Goal: Information Seeking & Learning: Learn about a topic

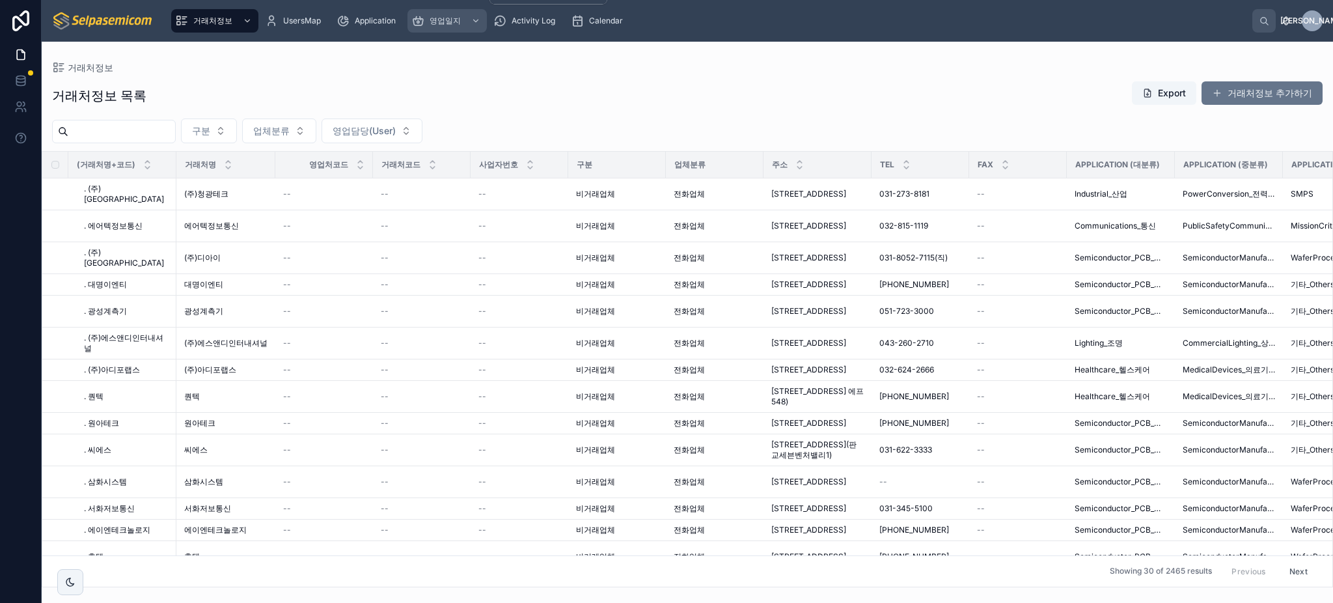
drag, startPoint x: 455, startPoint y: 19, endPoint x: 474, endPoint y: 73, distance: 57.4
click at [455, 19] on span "영업일지" at bounding box center [444, 21] width 31 height 10
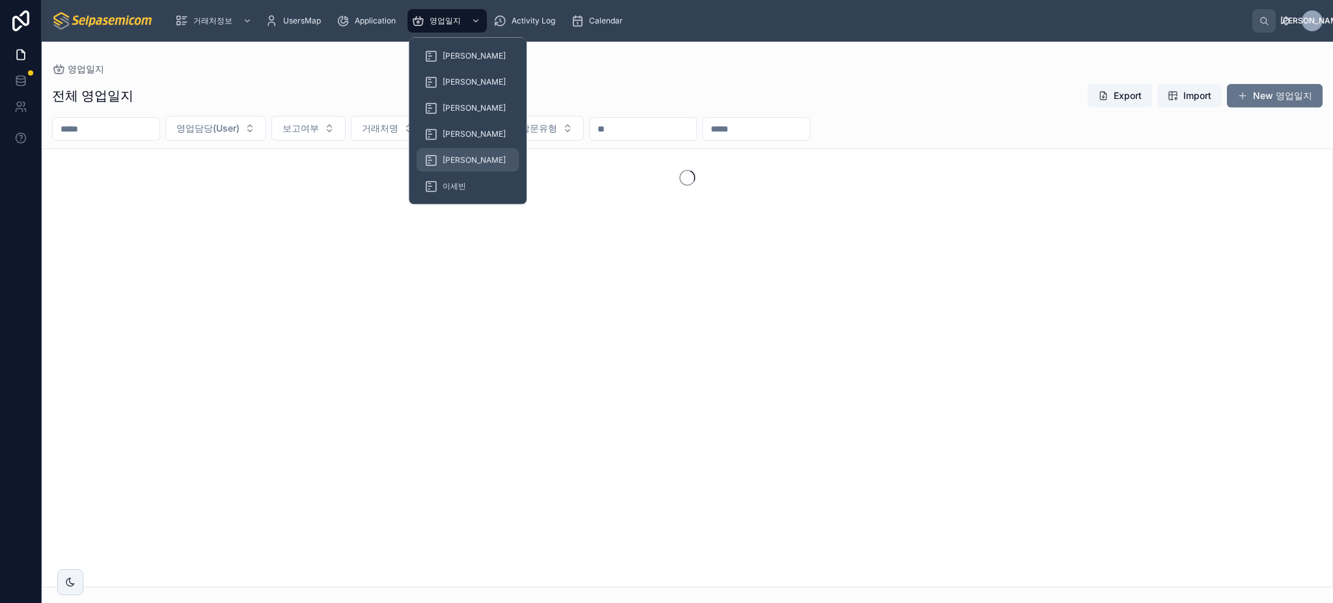
click at [462, 151] on div "[PERSON_NAME]" at bounding box center [467, 160] width 87 height 21
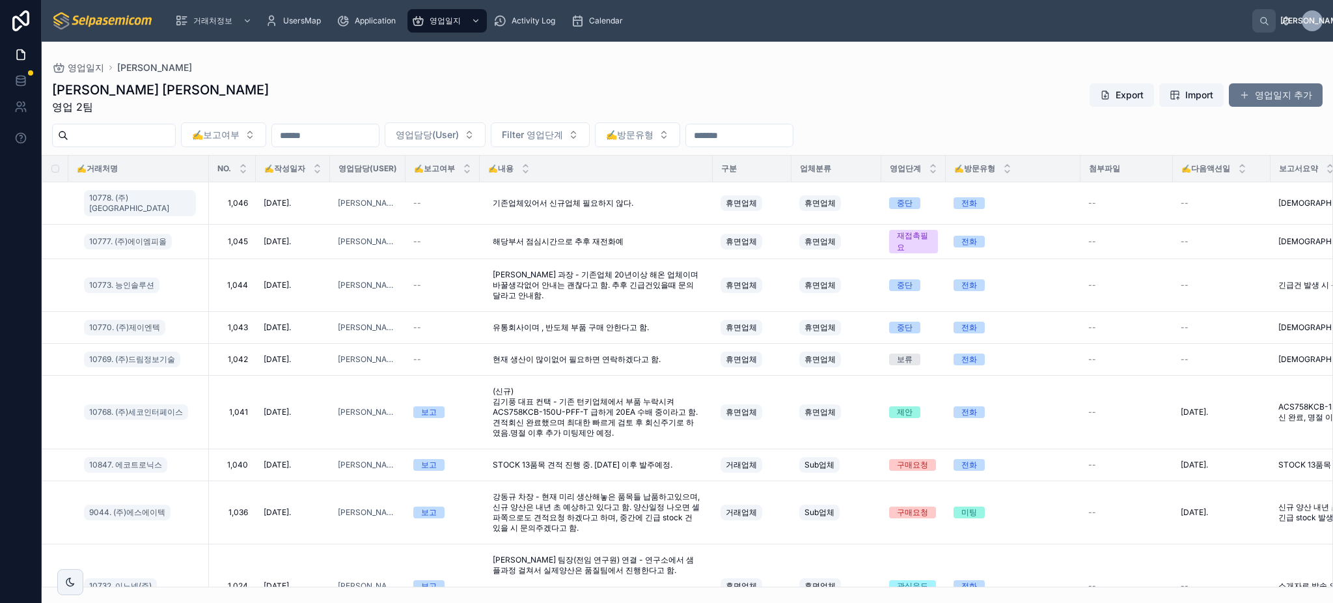
drag, startPoint x: 143, startPoint y: 198, endPoint x: 201, endPoint y: 77, distance: 134.2
click at [200, 77] on div "김동일 주임 영업 2팀 Export Import 영업일지 추가 ✍️보고여부 영업담당(User) Filter 영업단계 ✍️방문유형 ✍️거래처명 …" at bounding box center [687, 330] width 1291 height 514
click at [203, 198] on td "10778. (주)[GEOGRAPHIC_DATA]" at bounding box center [138, 203] width 141 height 42
click at [209, 168] on div at bounding box center [208, 169] width 5 height 26
click at [209, 168] on div at bounding box center [209, 169] width 5 height 26
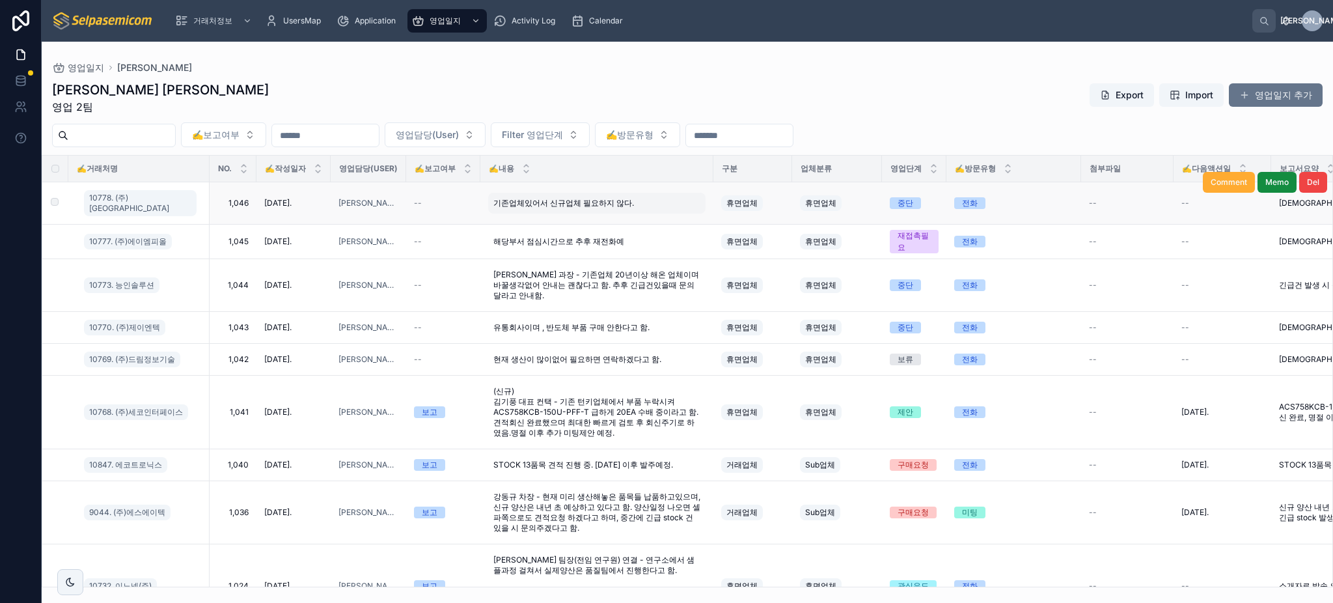
click at [600, 198] on span "기존업체있어서 신규업체 필요하지 않다." at bounding box center [563, 203] width 141 height 10
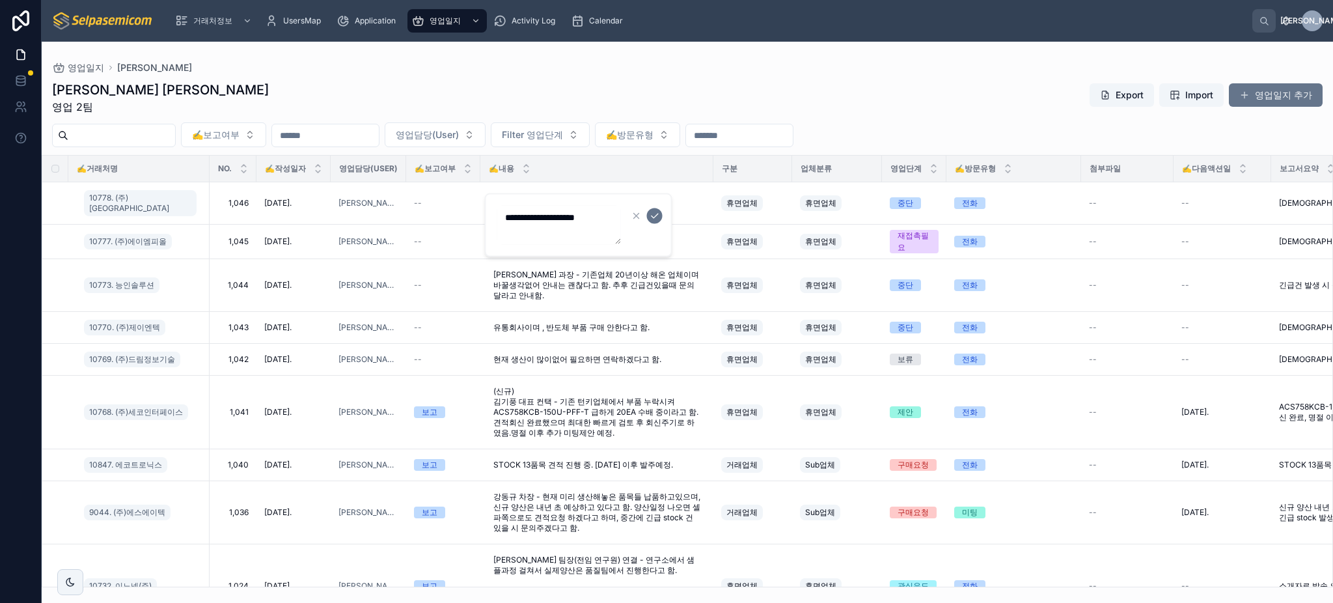
drag, startPoint x: 567, startPoint y: 232, endPoint x: 503, endPoint y: 211, distance: 66.9
click at [503, 214] on textarea "**********" at bounding box center [559, 225] width 124 height 39
click at [553, 88] on div "김동일 주임 영업 2팀 Export Import 영업일지 추가" at bounding box center [687, 98] width 1270 height 34
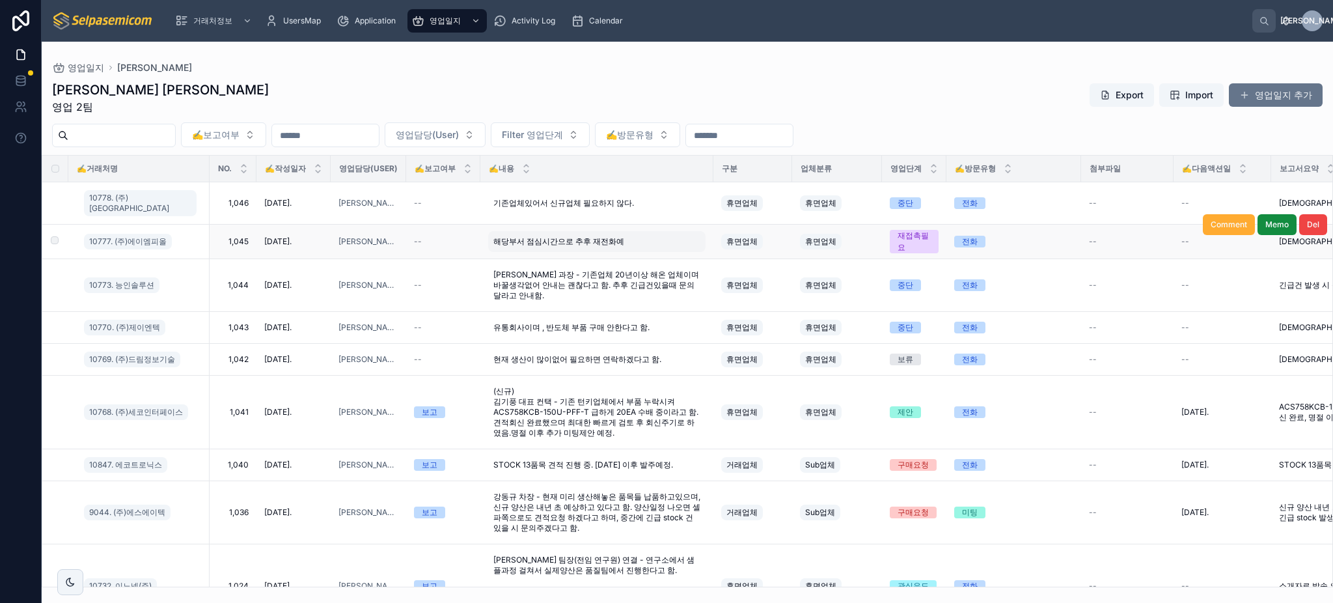
click at [537, 236] on span "해당부서 점심시간으로 추후 재전화예" at bounding box center [558, 241] width 131 height 10
drag, startPoint x: 563, startPoint y: 260, endPoint x: 472, endPoint y: 235, distance: 94.6
click at [464, 236] on div "거래처정보 UsersMap Application 영업일지 Activity Log Calendar 김동 김 동일 영업일지 김동일 김동일 주임 영…" at bounding box center [687, 301] width 1291 height 603
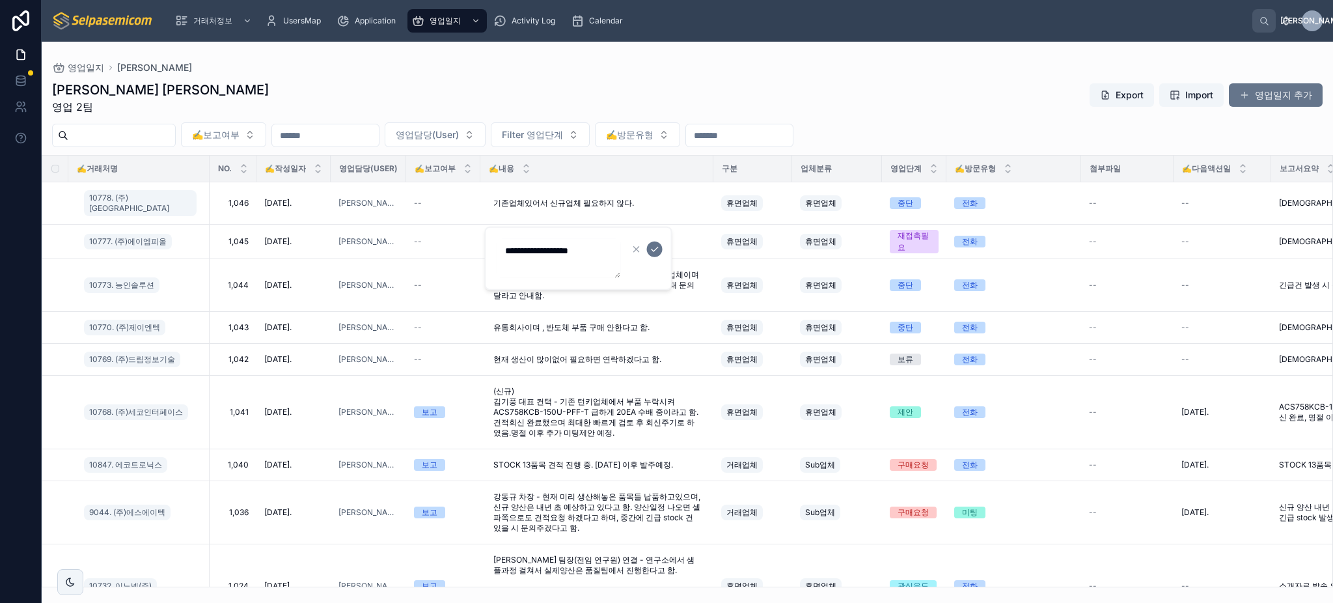
drag, startPoint x: 565, startPoint y: 272, endPoint x: 491, endPoint y: 252, distance: 76.7
click at [489, 253] on div "**********" at bounding box center [578, 258] width 187 height 64
click at [529, 91] on div "김동일 주임 영업 2팀 Export Import 영업일지 추가" at bounding box center [687, 98] width 1270 height 34
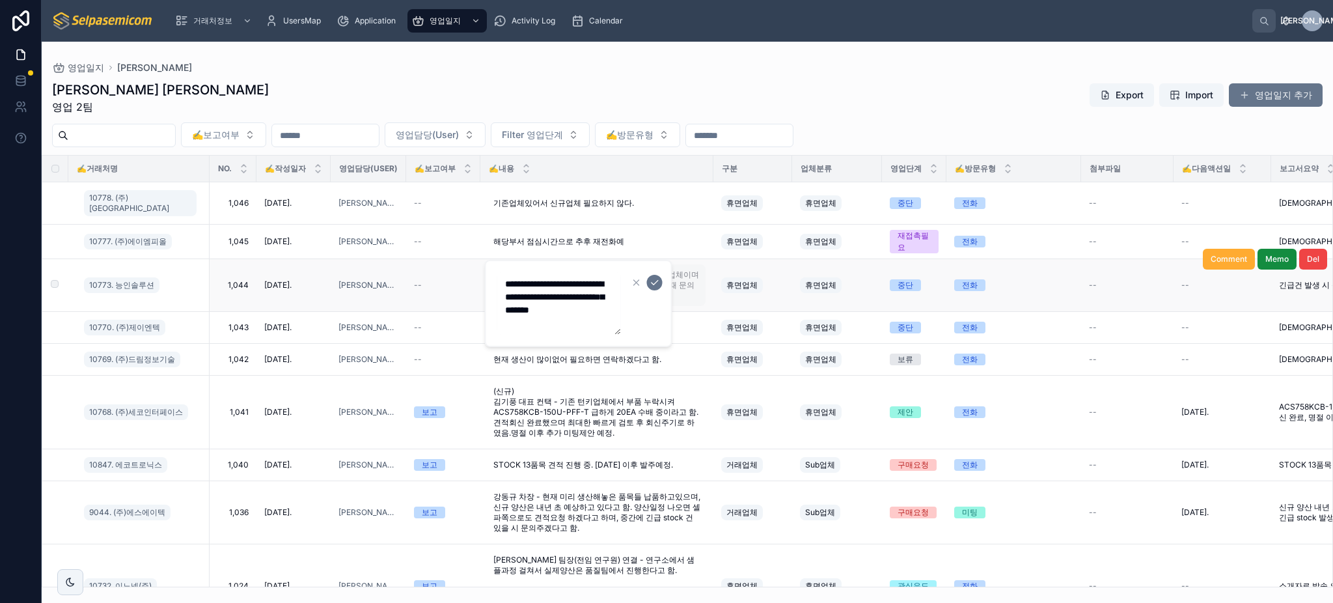
drag, startPoint x: 565, startPoint y: 319, endPoint x: 482, endPoint y: 267, distance: 98.6
click at [482, 267] on div "거래처정보 UsersMap Application 영업일지 Activity Log Calendar 김동 김 동일 영업일지 김동일 김동일 주임 영…" at bounding box center [687, 301] width 1291 height 603
click at [545, 303] on textarea "**********" at bounding box center [559, 303] width 124 height 62
drag, startPoint x: 556, startPoint y: 319, endPoint x: 504, endPoint y: 281, distance: 64.3
click at [505, 282] on textarea "**********" at bounding box center [559, 303] width 124 height 62
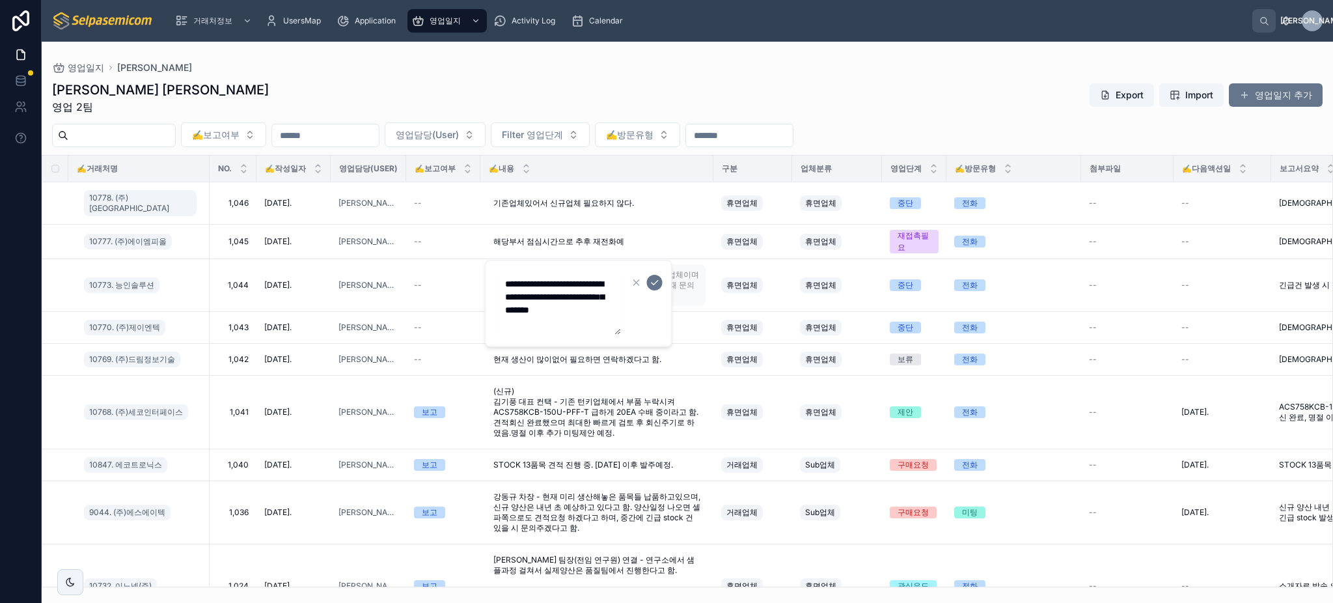
click at [597, 67] on div "영업일지 김동일" at bounding box center [687, 67] width 1270 height 10
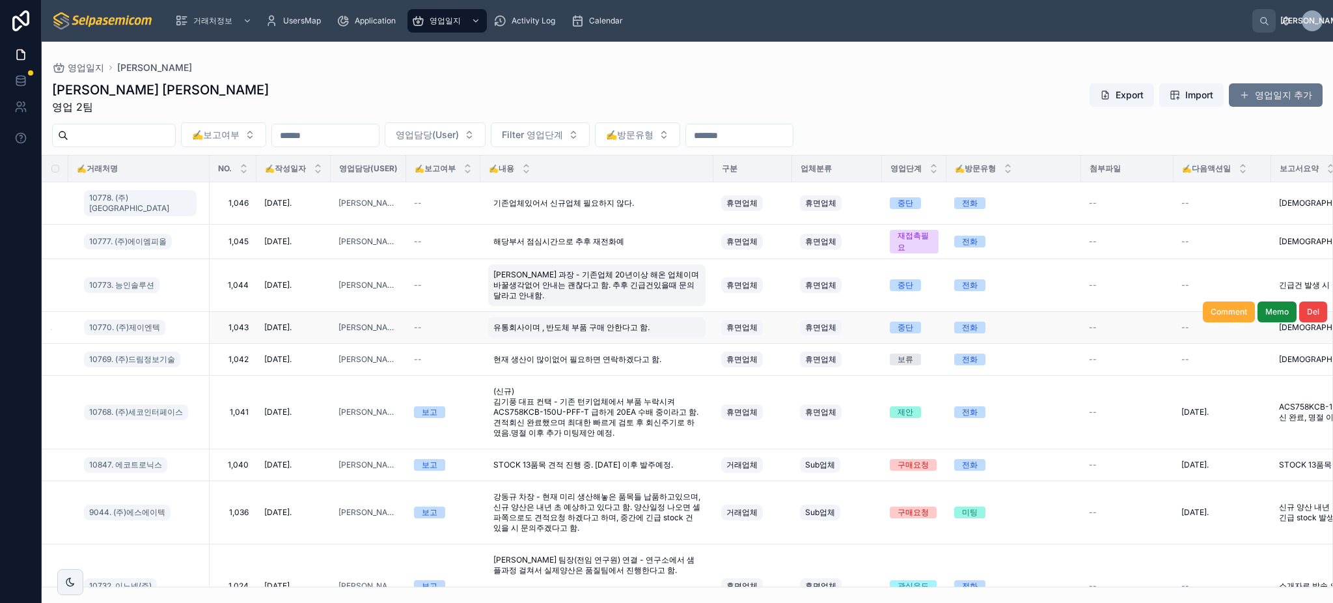
click at [576, 322] on span "유통회사이며 , 반도체 부품 구매 안한다고 함." at bounding box center [571, 327] width 156 height 10
drag, startPoint x: 597, startPoint y: 346, endPoint x: 483, endPoint y: 325, distance: 115.1
click at [483, 325] on div "거래처정보 UsersMap Application 영업일지 Activity Log Calendar 김동 김 동일 영업일지 김동일 김동일 주임 영…" at bounding box center [687, 301] width 1291 height 603
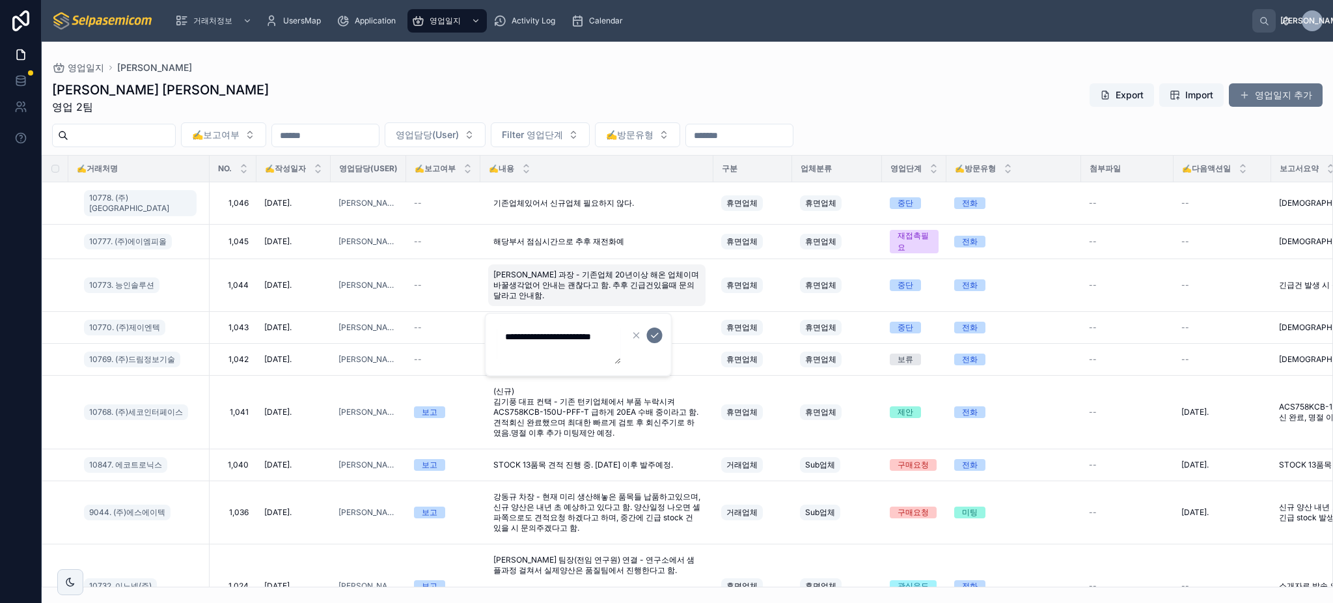
drag, startPoint x: 591, startPoint y: 349, endPoint x: 502, endPoint y: 336, distance: 90.6
click at [504, 336] on textarea "**********" at bounding box center [559, 344] width 124 height 39
click at [573, 66] on div "영업일지 김동일" at bounding box center [687, 67] width 1270 height 10
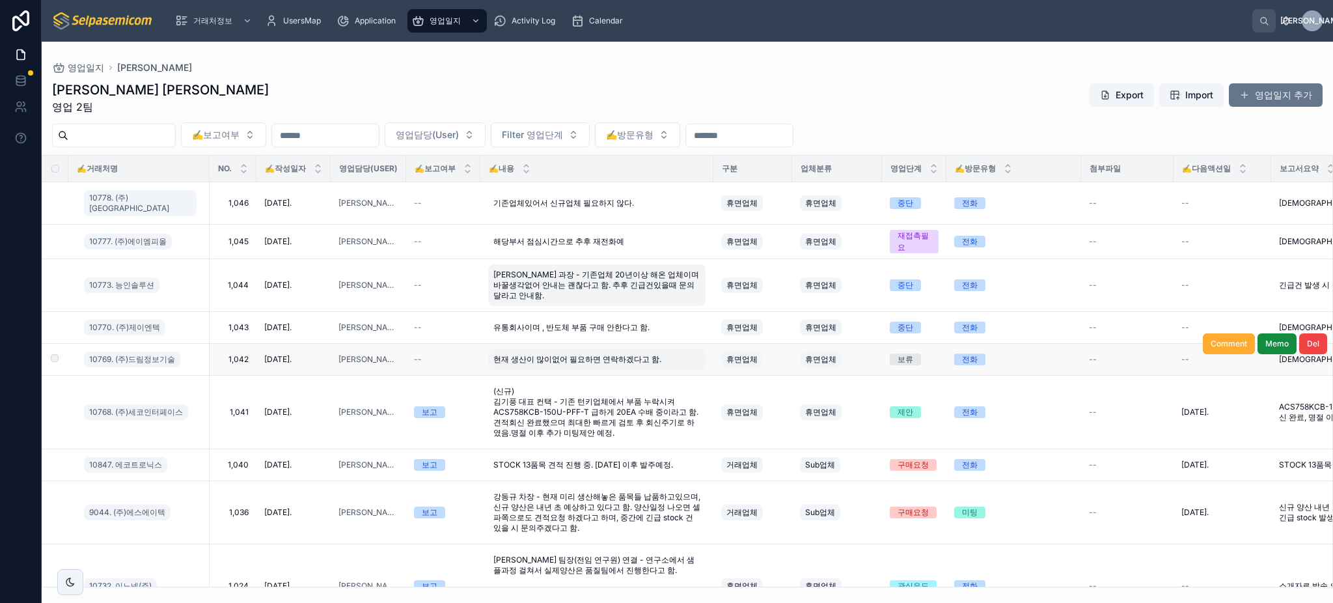
click at [549, 354] on span "현재 생산이 많이없어 필요하면 연락하겠다고 함." at bounding box center [577, 359] width 168 height 10
drag, startPoint x: 591, startPoint y: 375, endPoint x: 506, endPoint y: 368, distance: 85.5
click at [506, 368] on textarea "**********" at bounding box center [559, 376] width 124 height 39
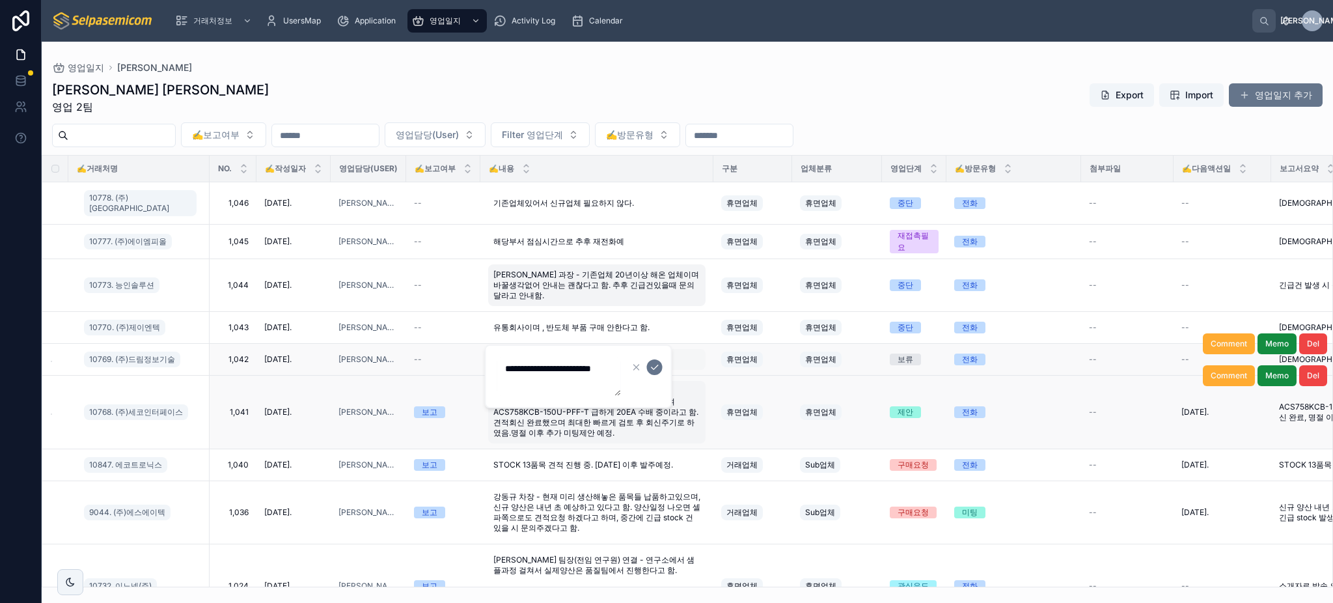
drag, startPoint x: 590, startPoint y: 90, endPoint x: 565, endPoint y: 370, distance: 280.9
click at [590, 91] on div "김동일 주임 영업 2팀 Export Import 영업일지 추가" at bounding box center [687, 98] width 1270 height 34
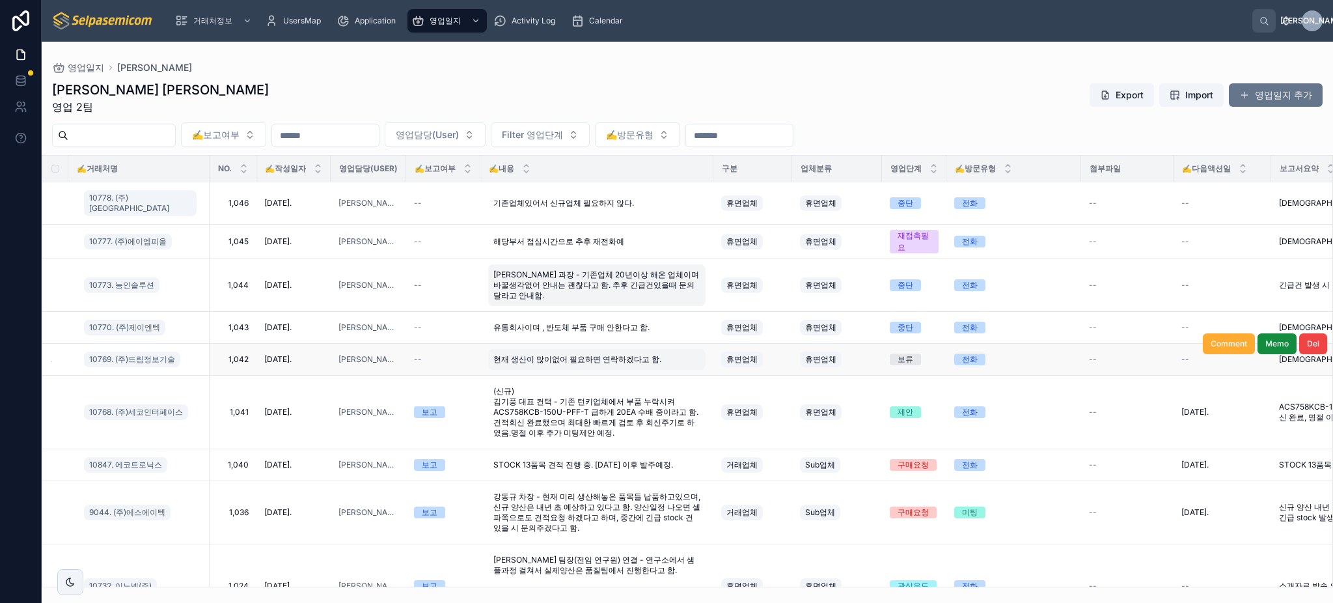
click at [559, 388] on span "(신규) 김기풍 대표 컨택 - 기존 턴키업체에서 부품 누락시켜 ACS758KCB-150U-PFF-T 급하게 20EA 수배 중이라고 함. 견적회…" at bounding box center [596, 412] width 207 height 52
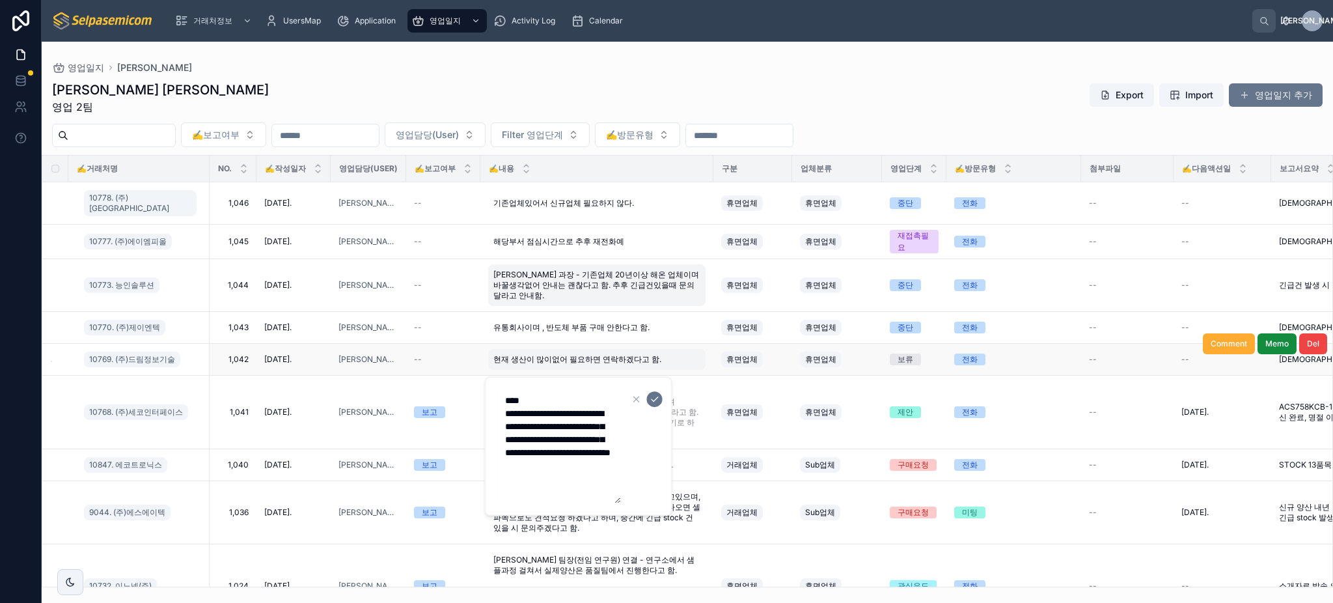
drag, startPoint x: 586, startPoint y: 492, endPoint x: 504, endPoint y: 399, distance: 124.0
click at [504, 400] on textarea "**********" at bounding box center [559, 445] width 124 height 115
